Goal: Find specific page/section: Find specific page/section

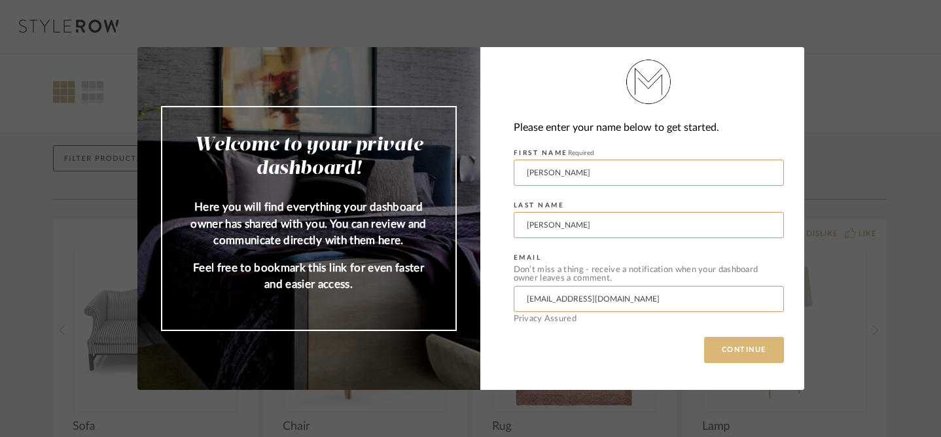
click at [762, 343] on button "CONTINUE" at bounding box center [744, 350] width 80 height 26
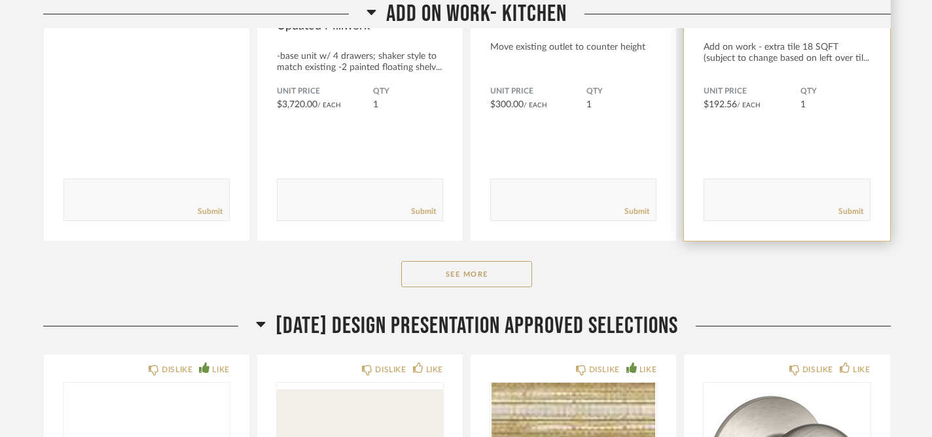
scroll to position [992, 0]
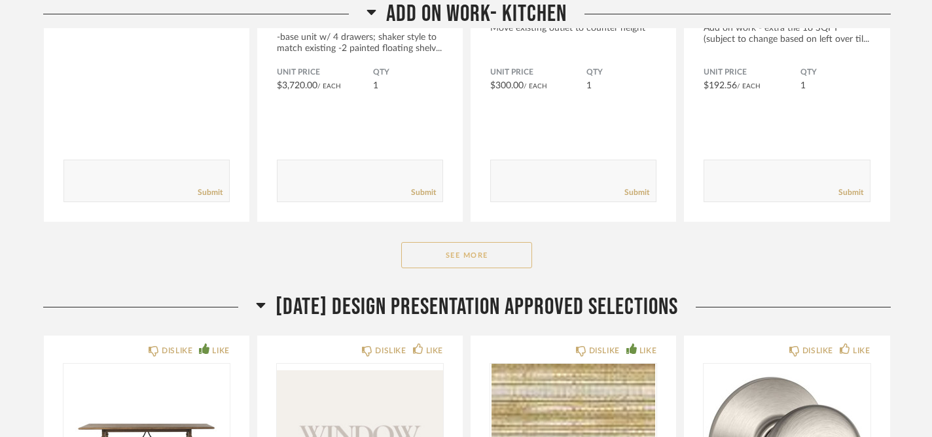
click at [505, 259] on button "See More" at bounding box center [466, 255] width 131 height 26
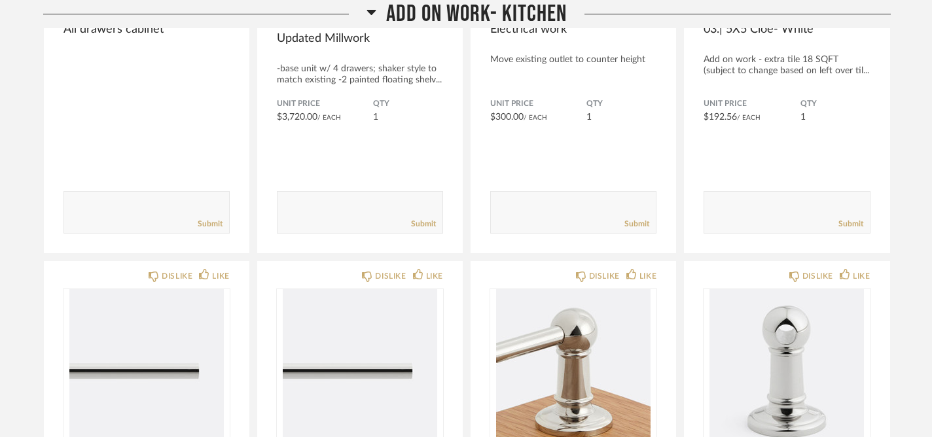
scroll to position [825, 0]
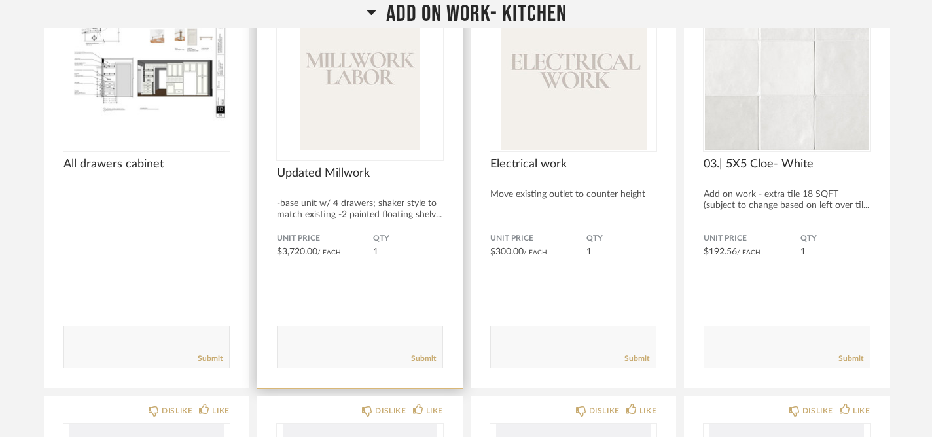
click at [363, 172] on span "Updated Millwork" at bounding box center [360, 173] width 166 height 14
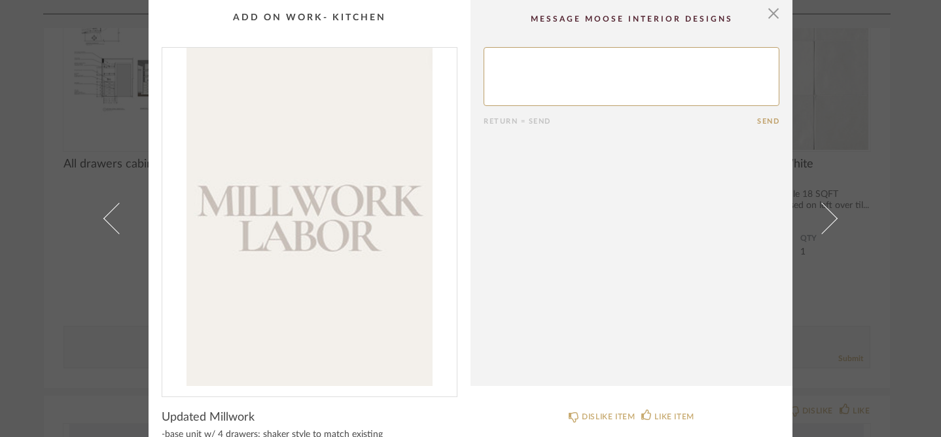
scroll to position [150, 0]
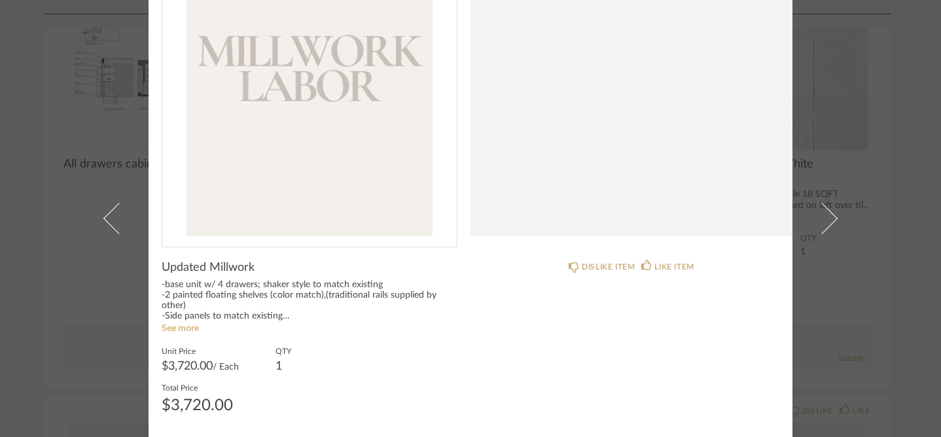
click at [176, 329] on link "See more" at bounding box center [180, 328] width 37 height 9
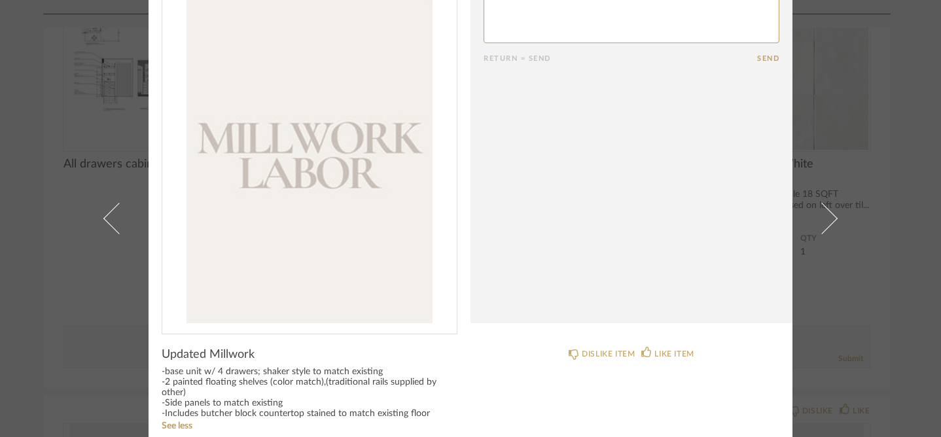
scroll to position [0, 0]
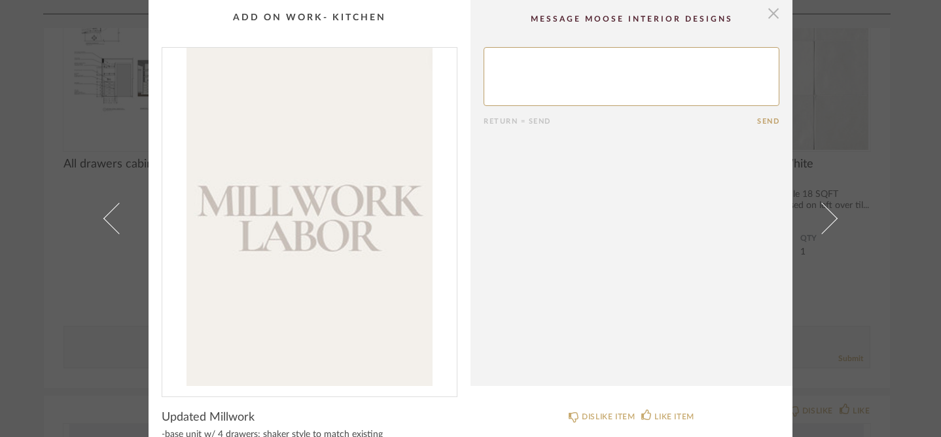
click at [769, 18] on span "button" at bounding box center [774, 13] width 26 height 26
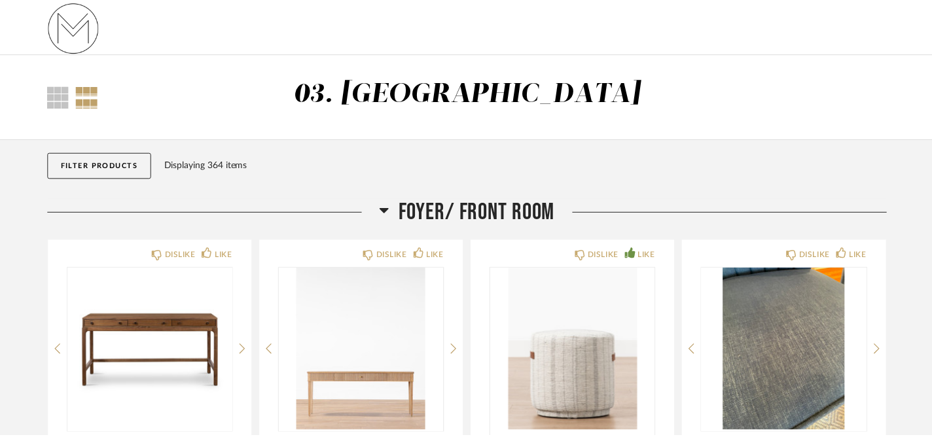
scroll to position [825, 0]
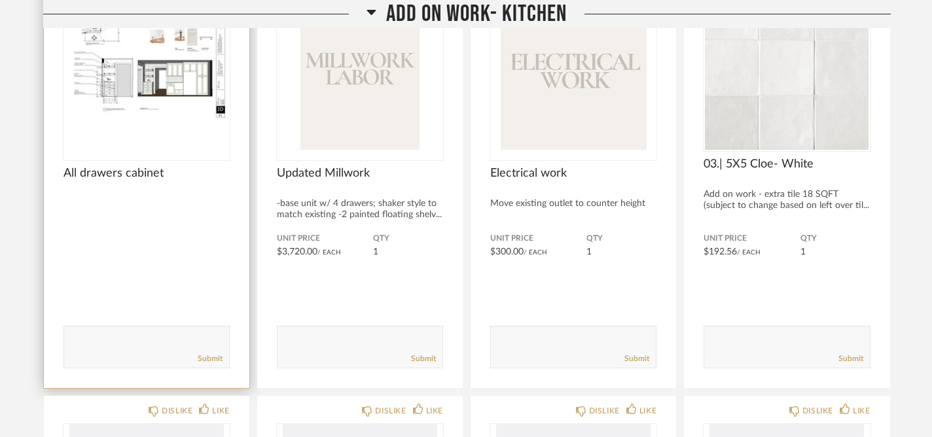
click at [0, 0] on img at bounding box center [0, 0] width 0 height 0
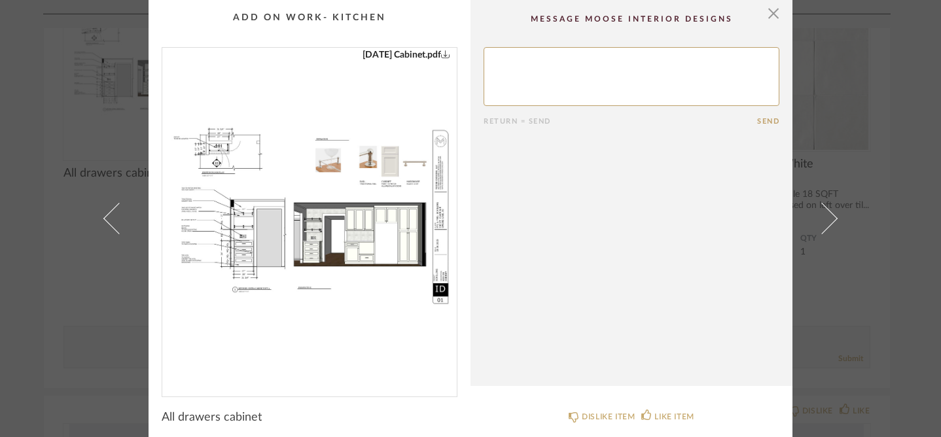
click at [329, 218] on img "0" at bounding box center [309, 217] width 295 height 338
